Goal: Navigation & Orientation: Find specific page/section

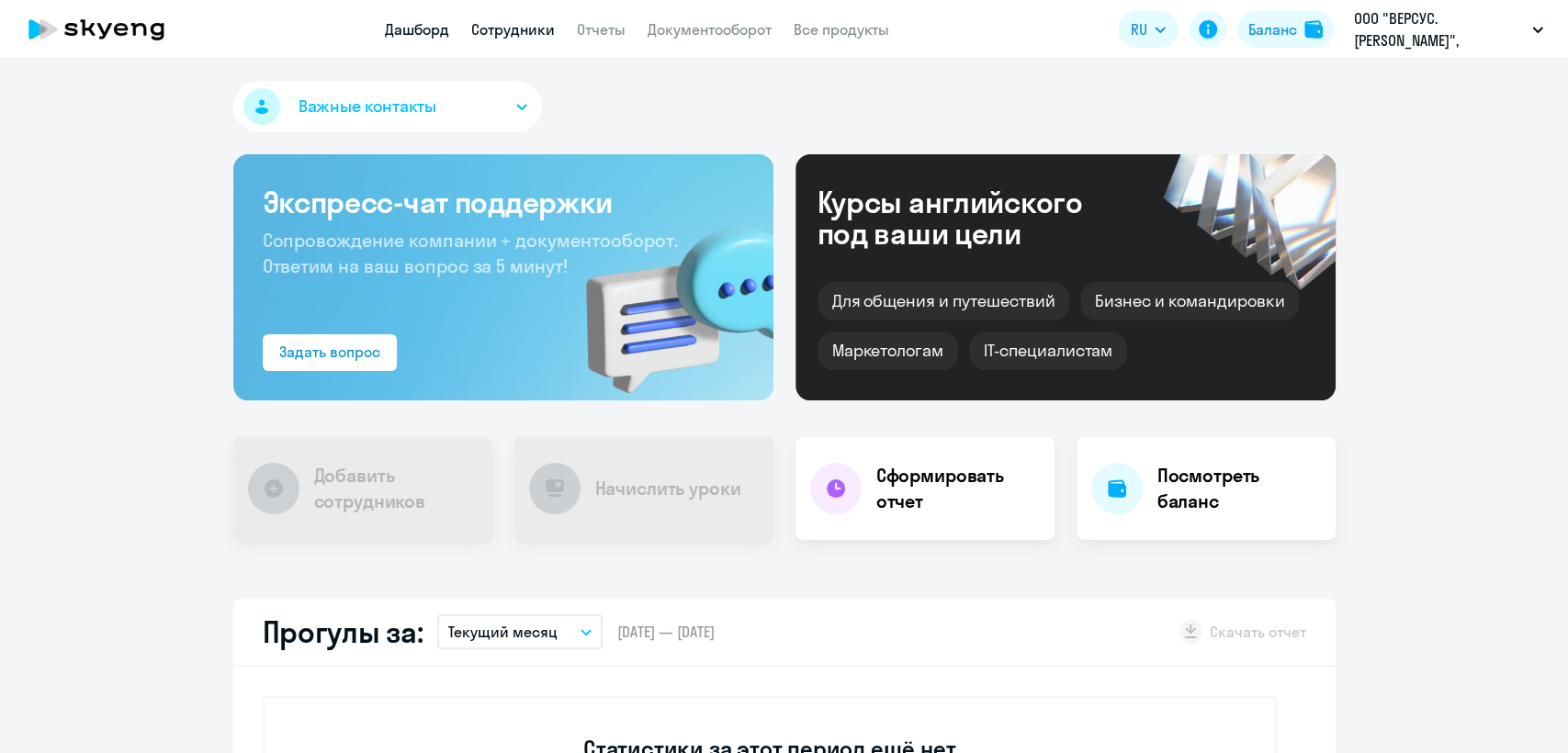
click at [527, 27] on link "Сотрудники" at bounding box center [513, 28] width 84 height 18
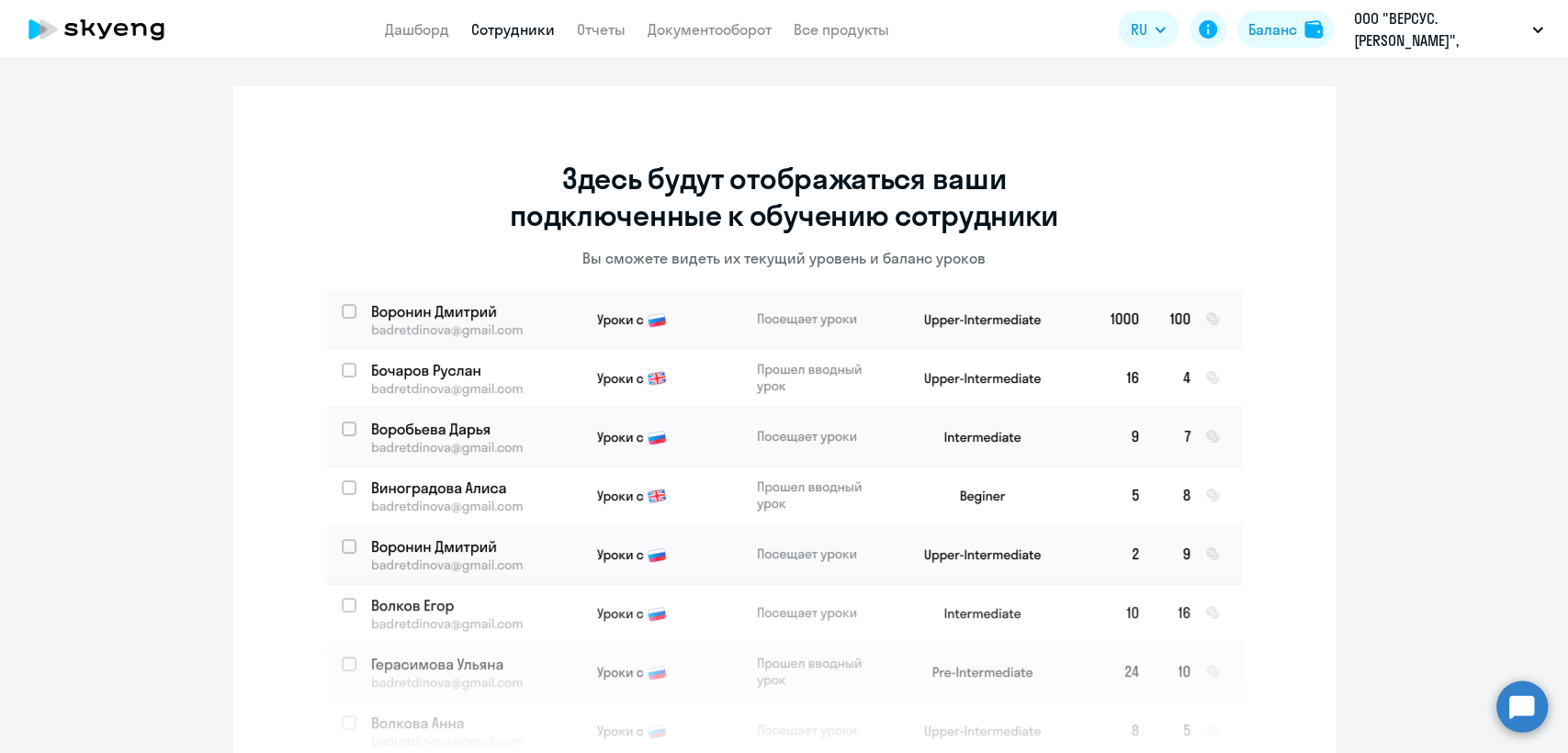
click at [512, 35] on link "Сотрудники" at bounding box center [513, 28] width 84 height 18
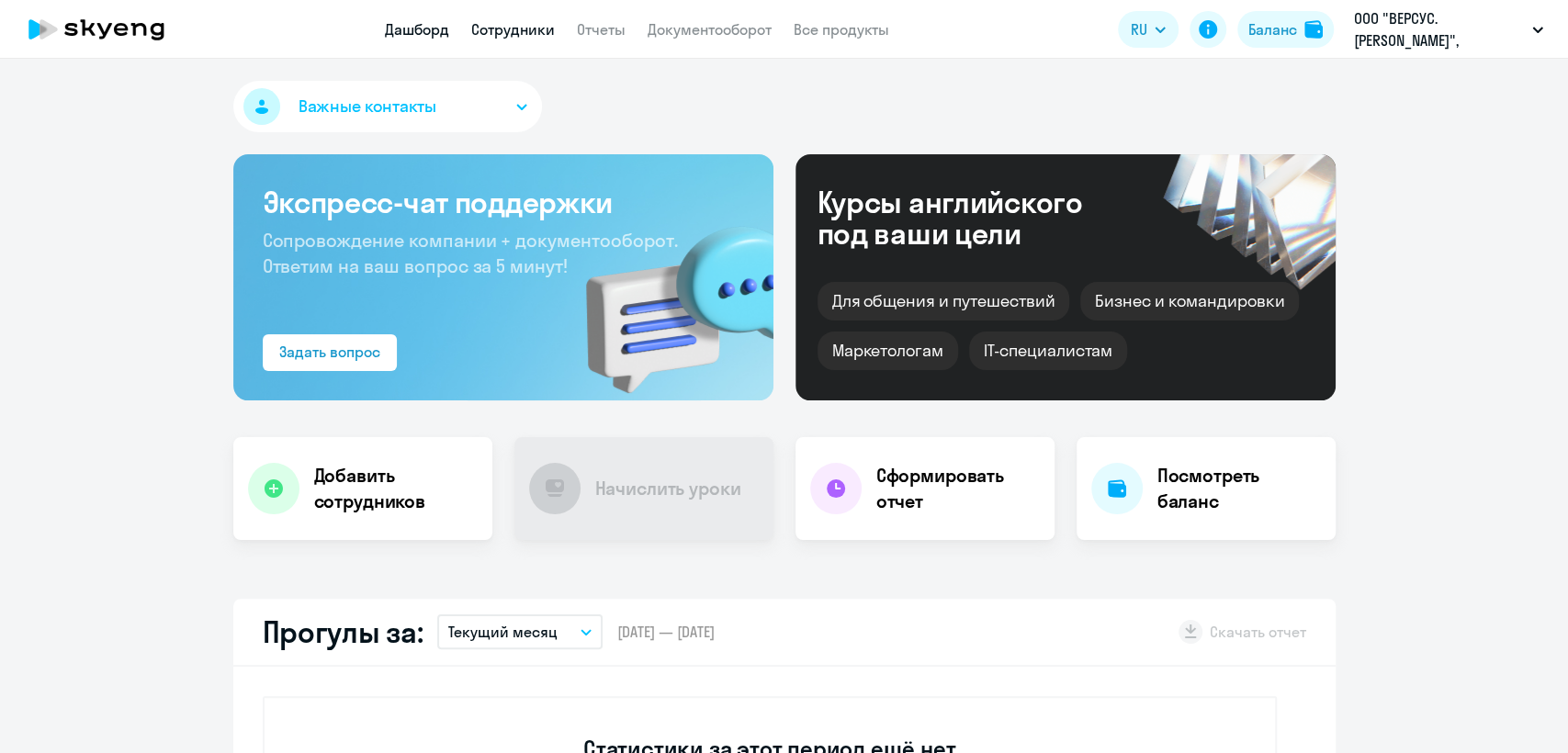
click at [498, 31] on link "Сотрудники" at bounding box center [513, 28] width 84 height 18
select select "30"
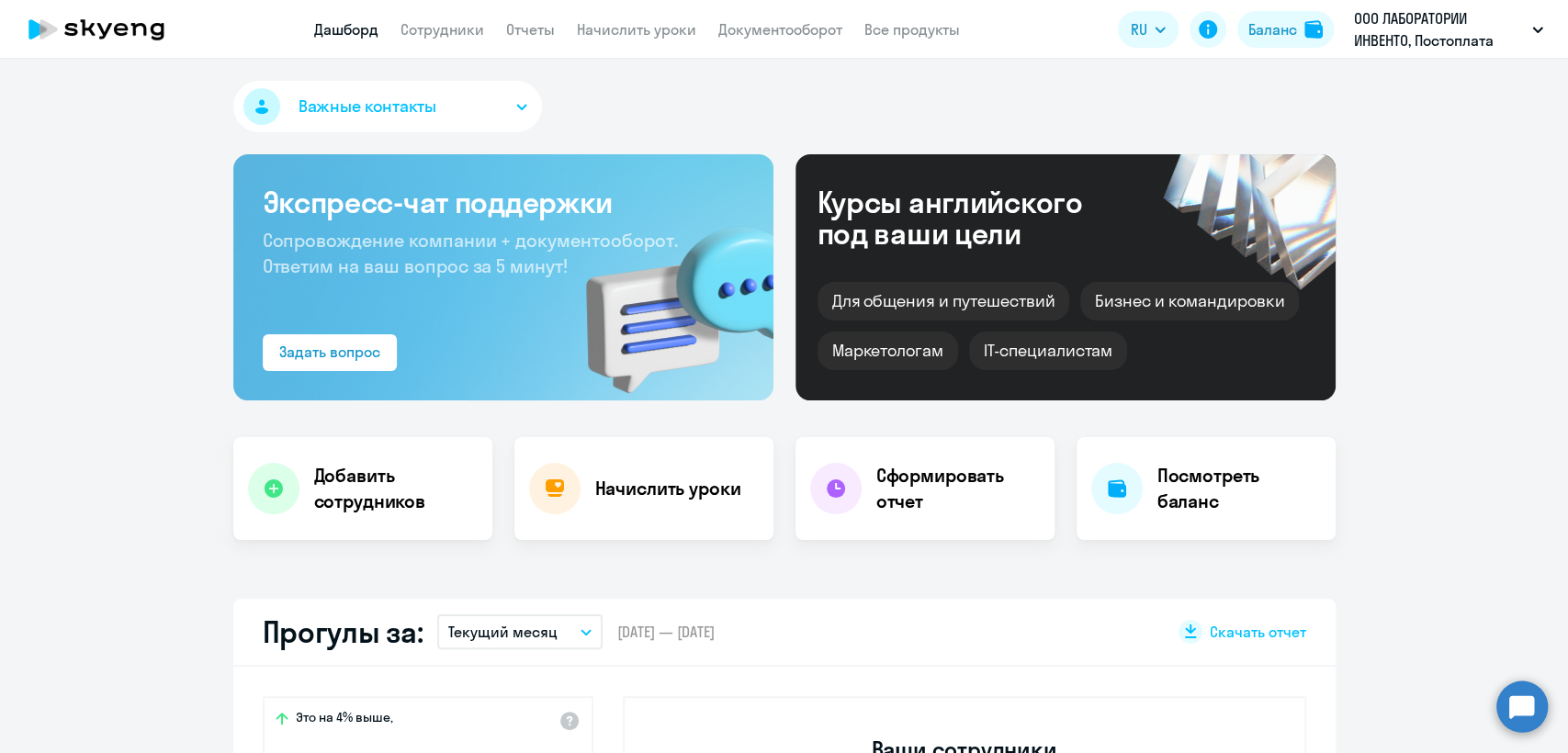
click at [463, 18] on app-menu-item-link "Сотрудники" at bounding box center [442, 29] width 84 height 23
click at [466, 24] on link "Сотрудники" at bounding box center [442, 28] width 84 height 18
select select "30"
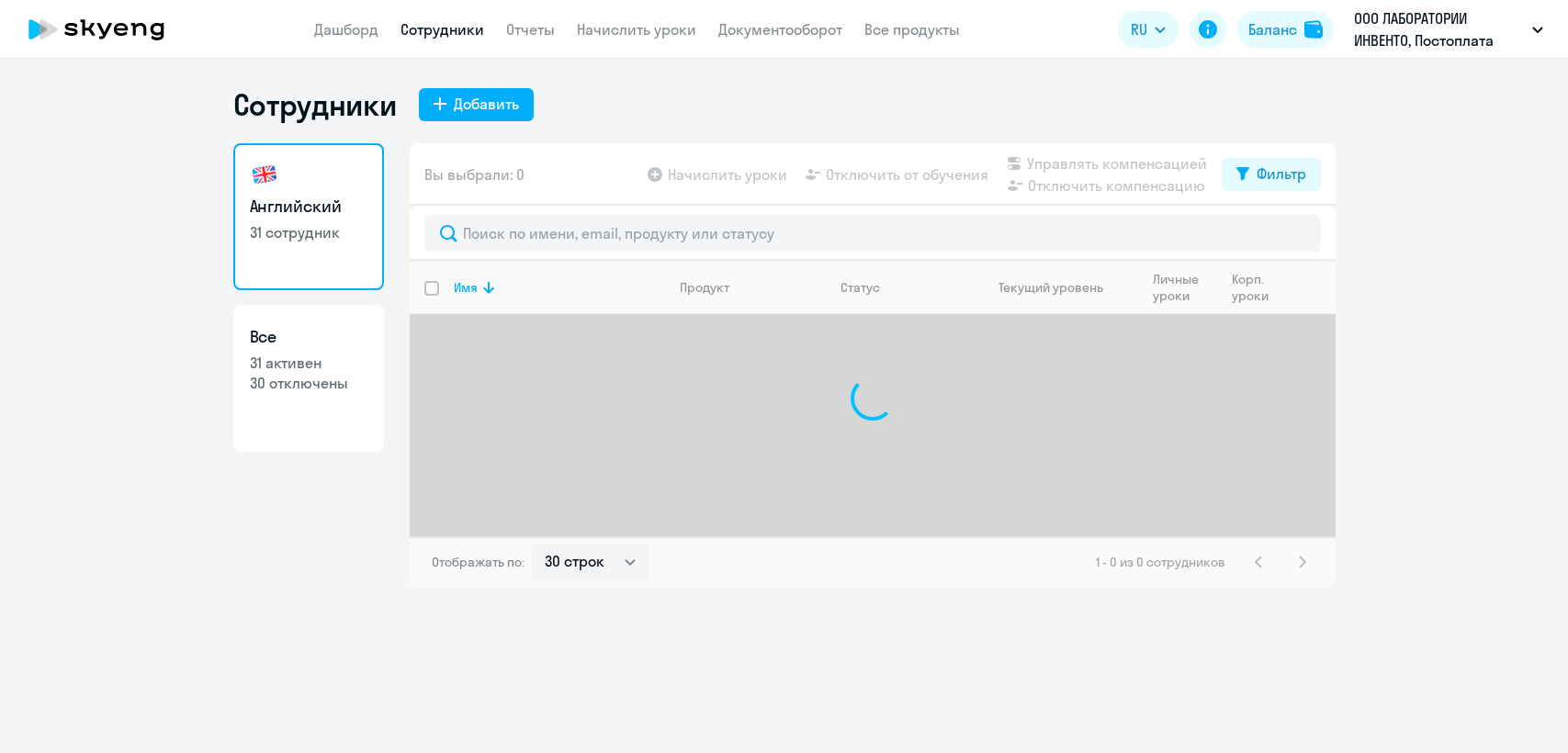
select select "30"
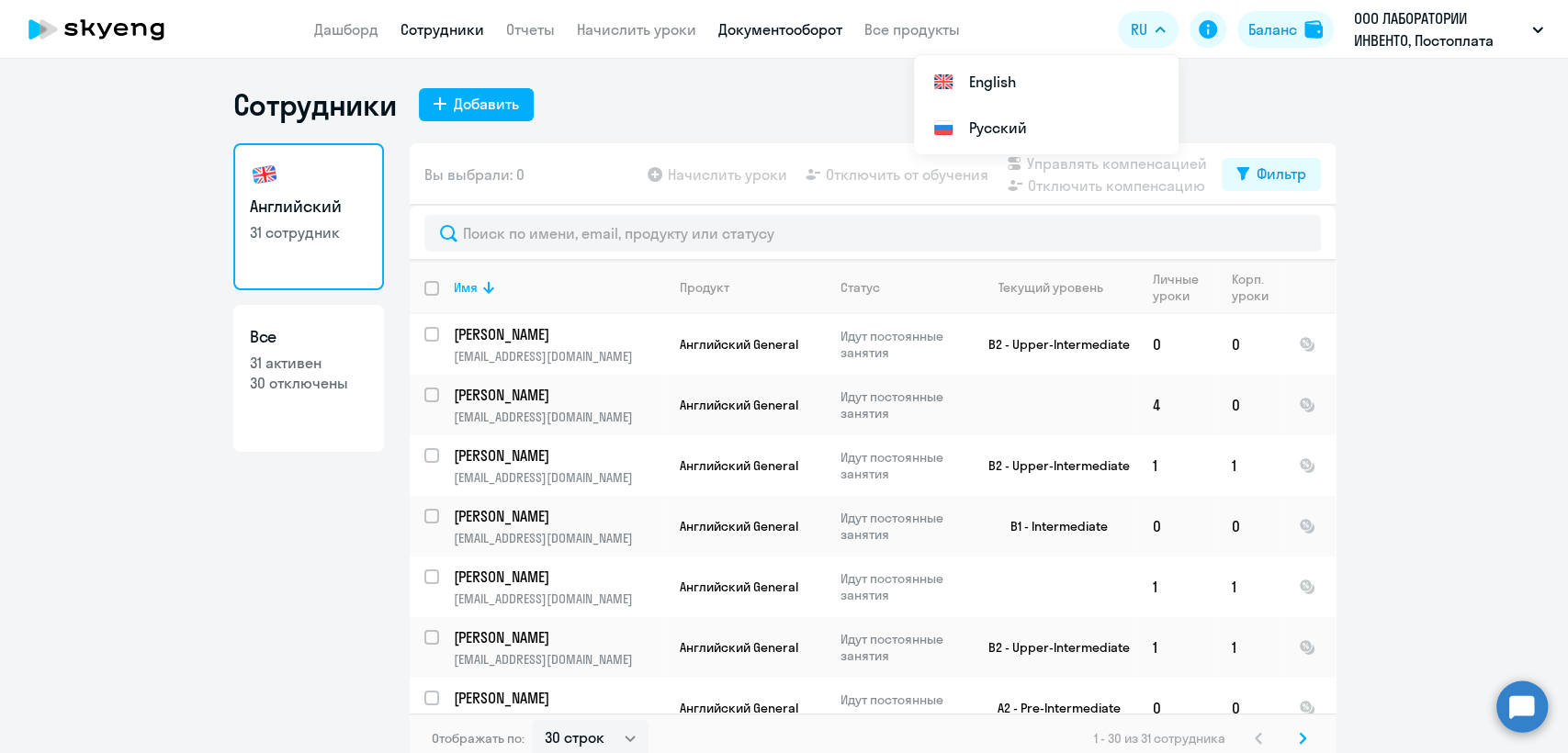
click at [761, 29] on link "Документооборот" at bounding box center [780, 28] width 124 height 18
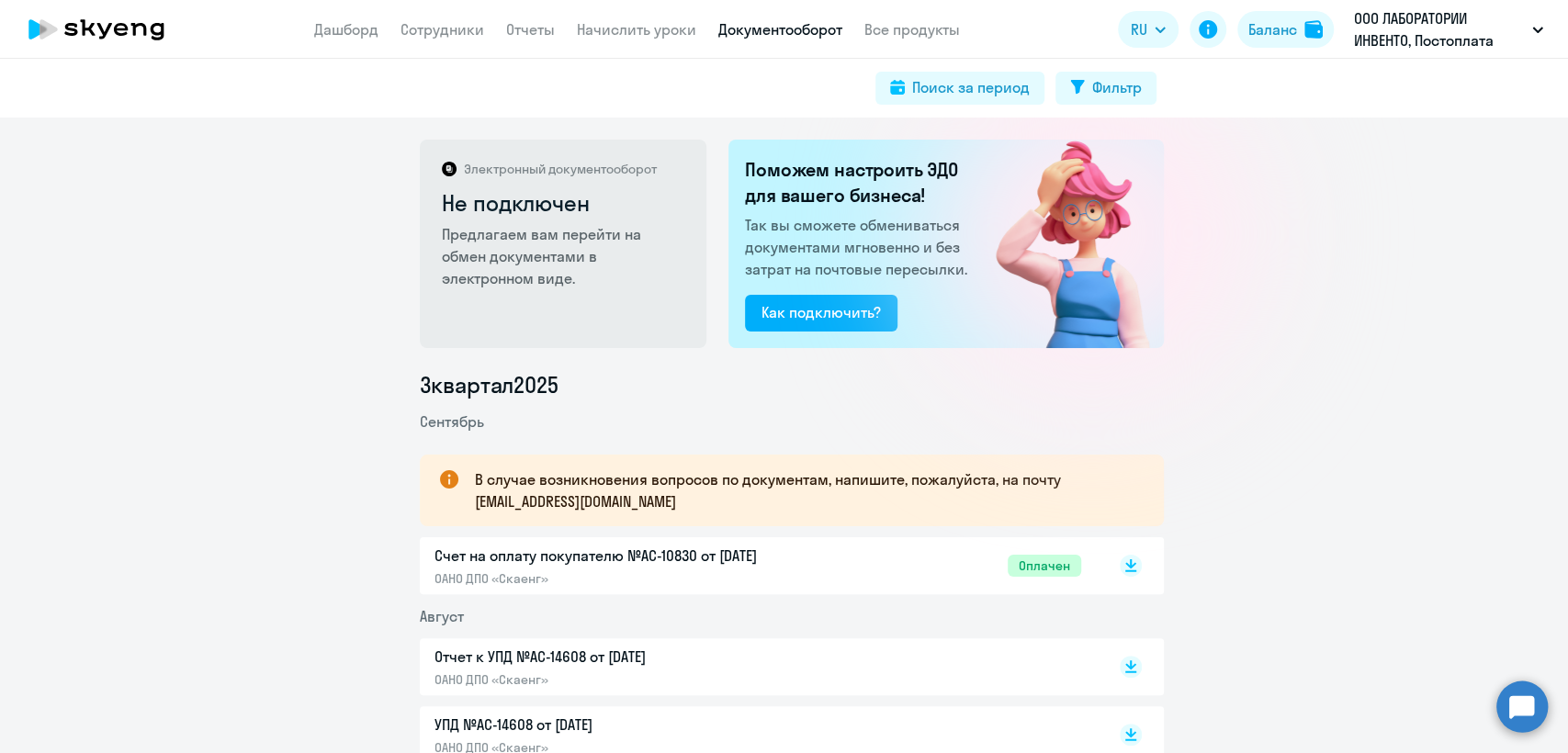
click at [793, 566] on div "Счет на оплату покупателю №AC-10830 от 02.09.2025 ОАНО ДПО «Скаенг»" at bounding box center [627, 565] width 385 height 42
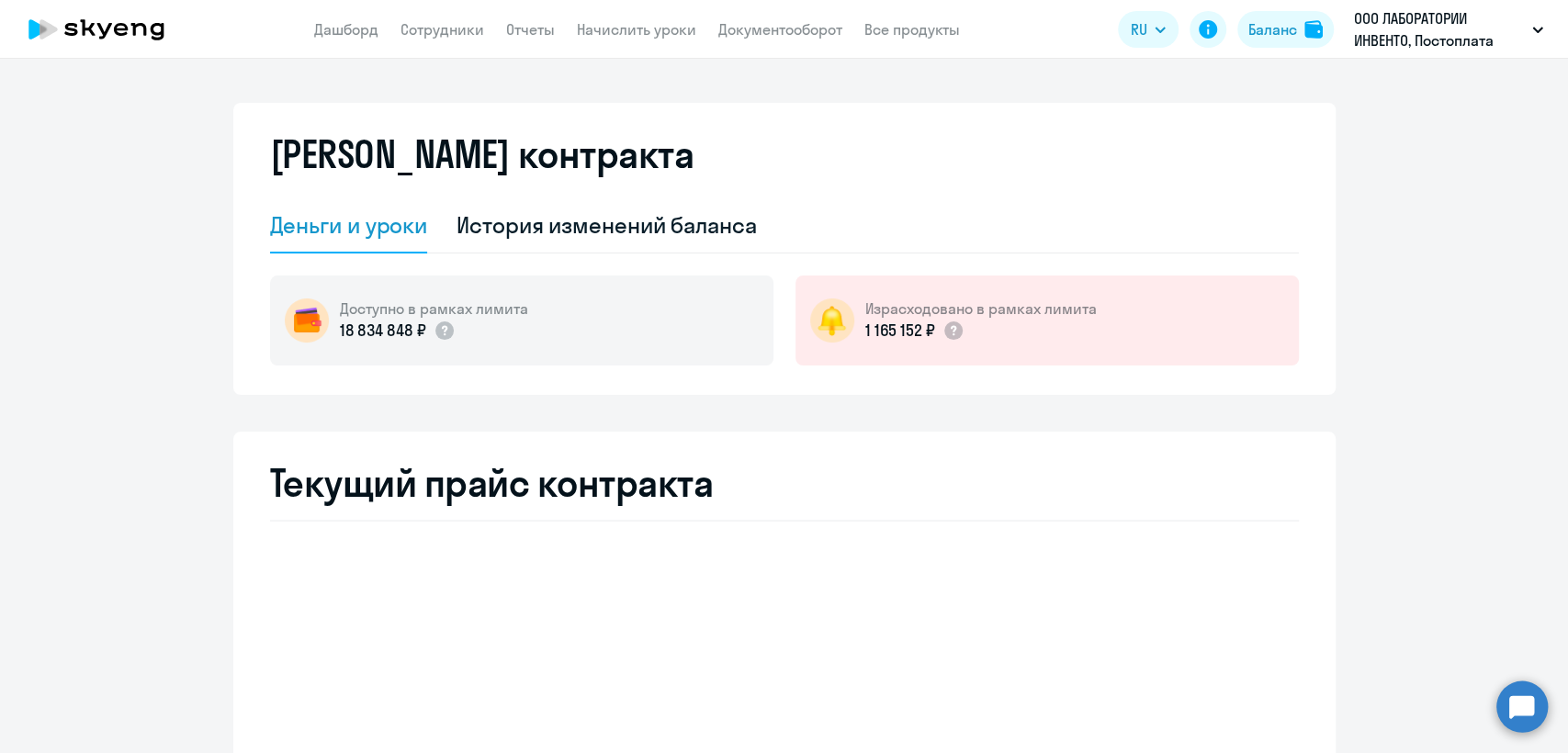
select select "english_adult_not_native_speaker"
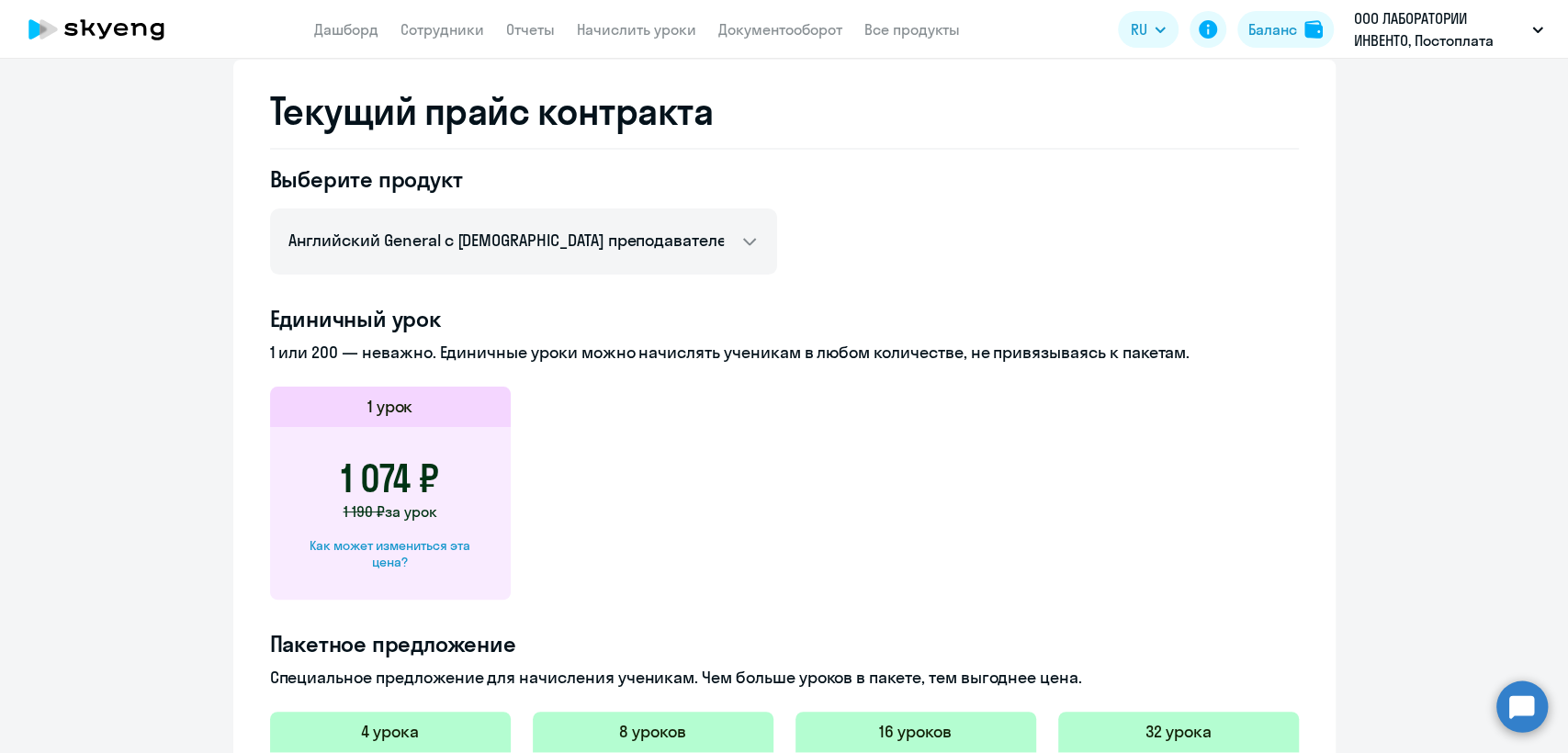
scroll to position [408, 0]
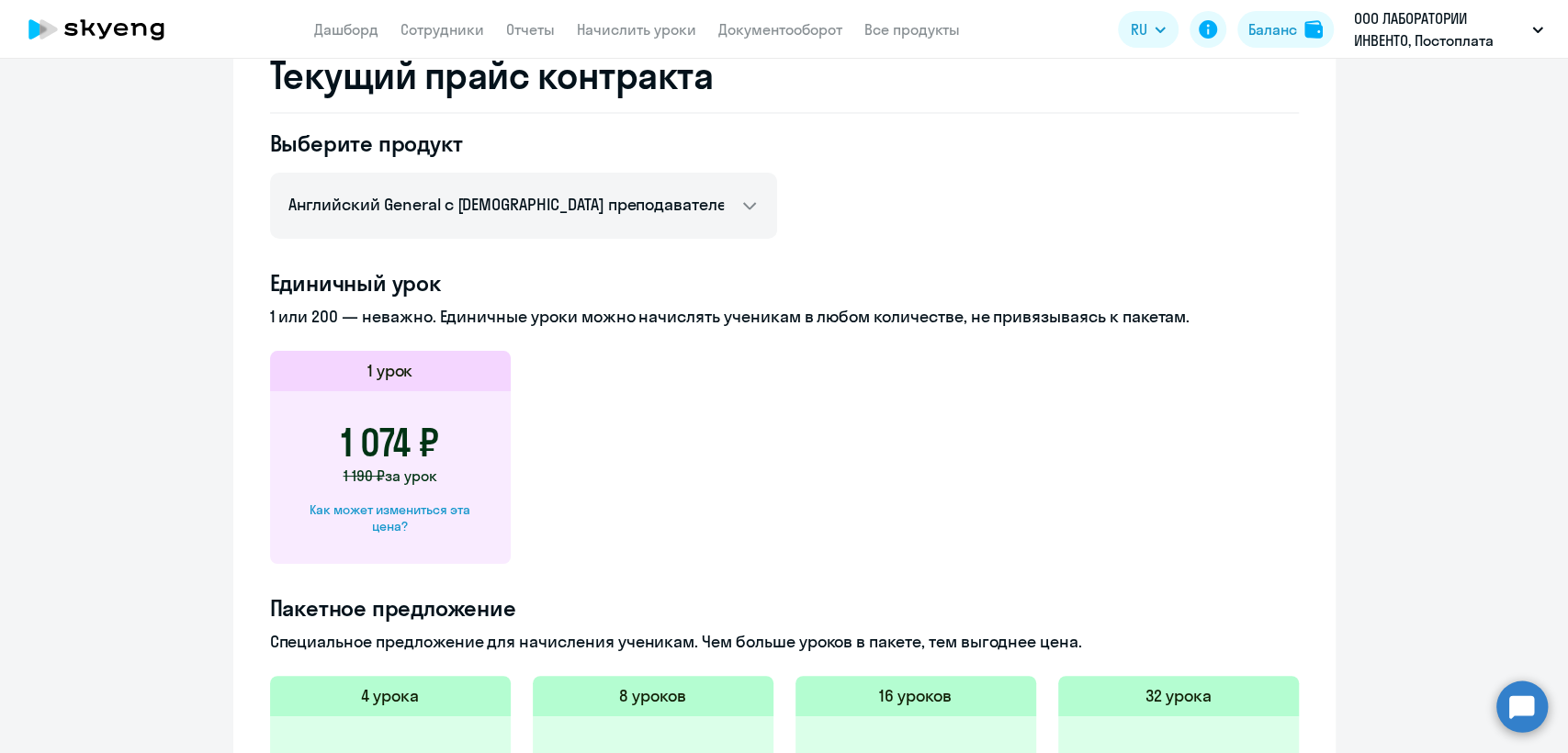
click at [448, 501] on div "Как может измениться эта цена?" at bounding box center [390, 517] width 182 height 33
select select "english_adult_not_native_speaker"
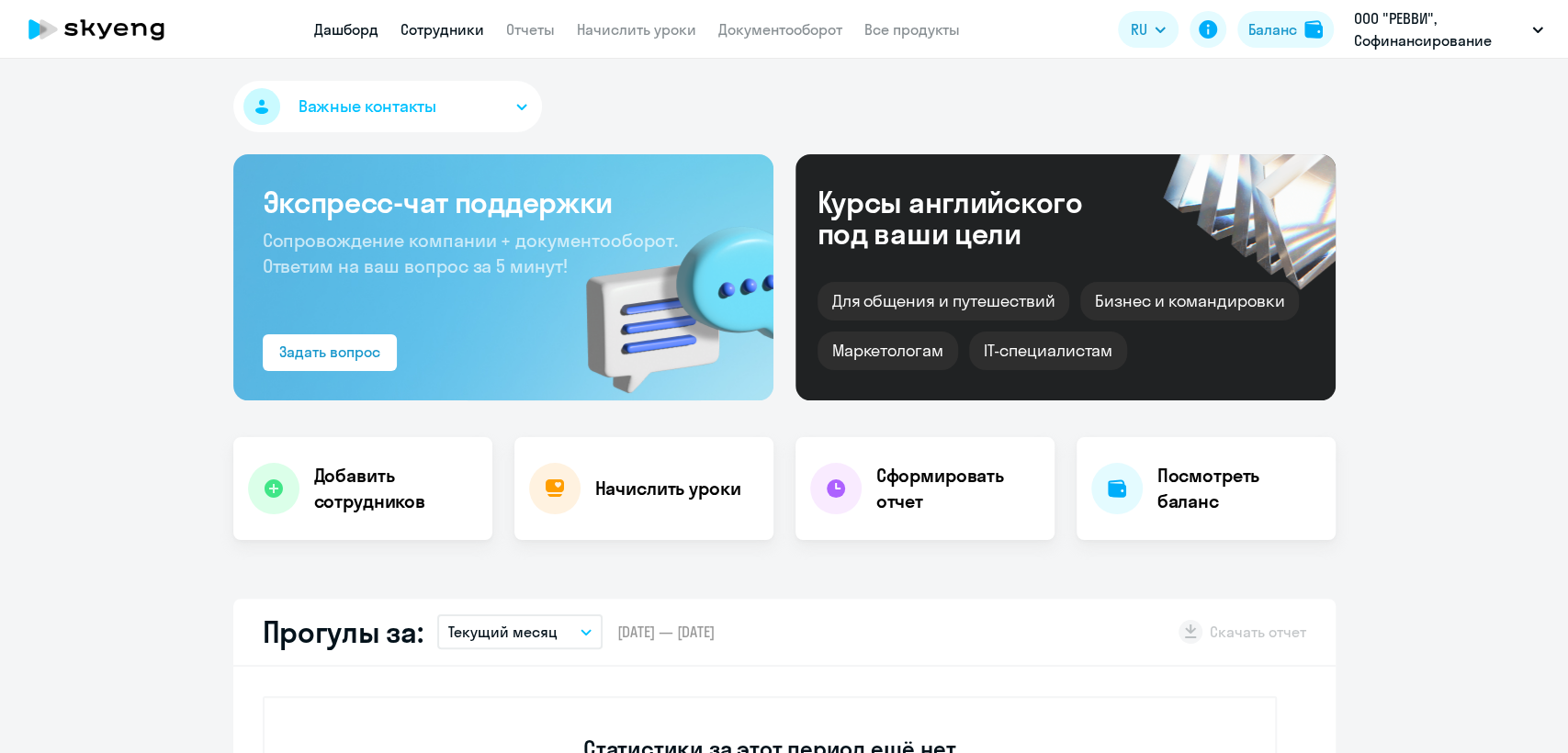
click at [452, 26] on link "Сотрудники" at bounding box center [442, 28] width 84 height 18
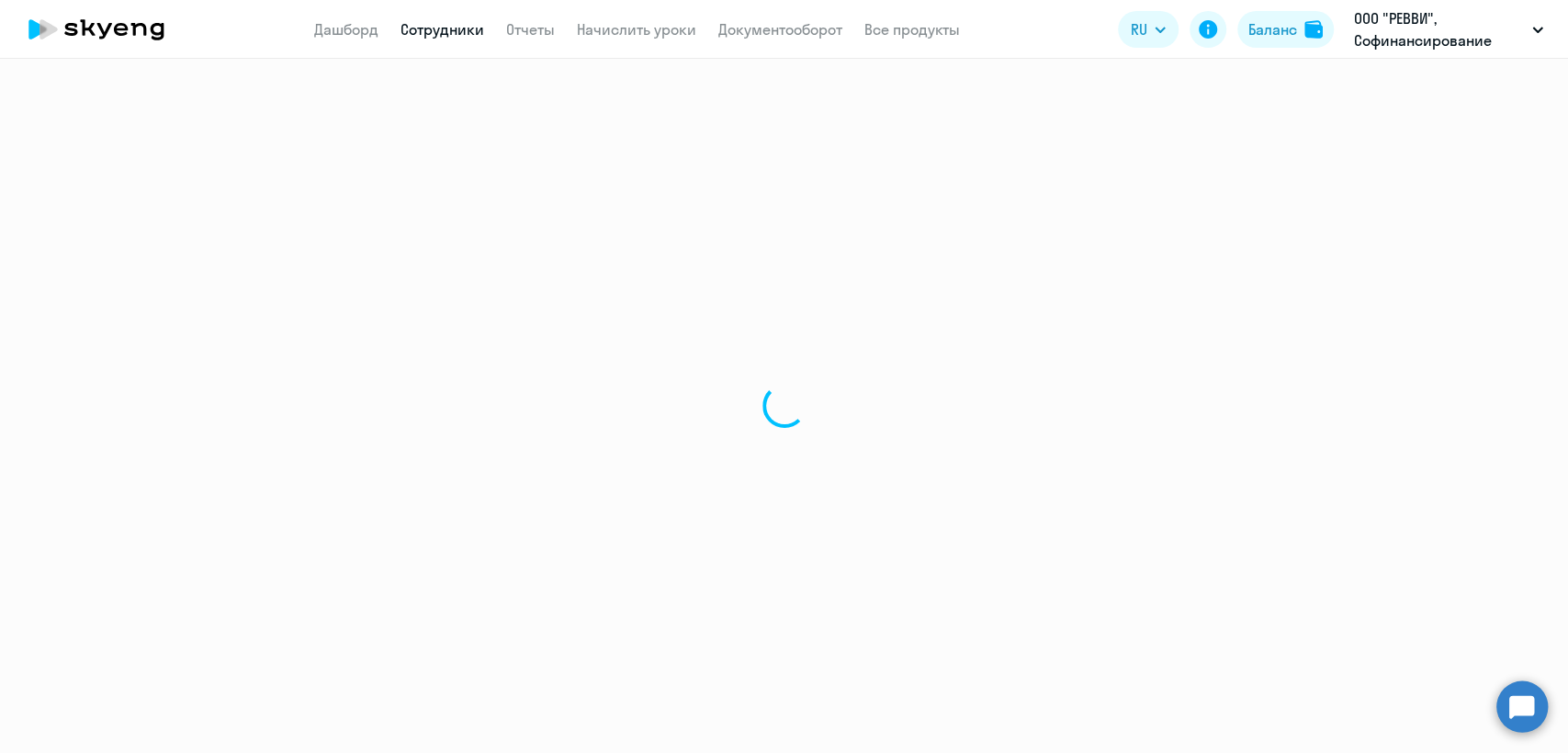
select select "30"
